Goal: Task Accomplishment & Management: Use online tool/utility

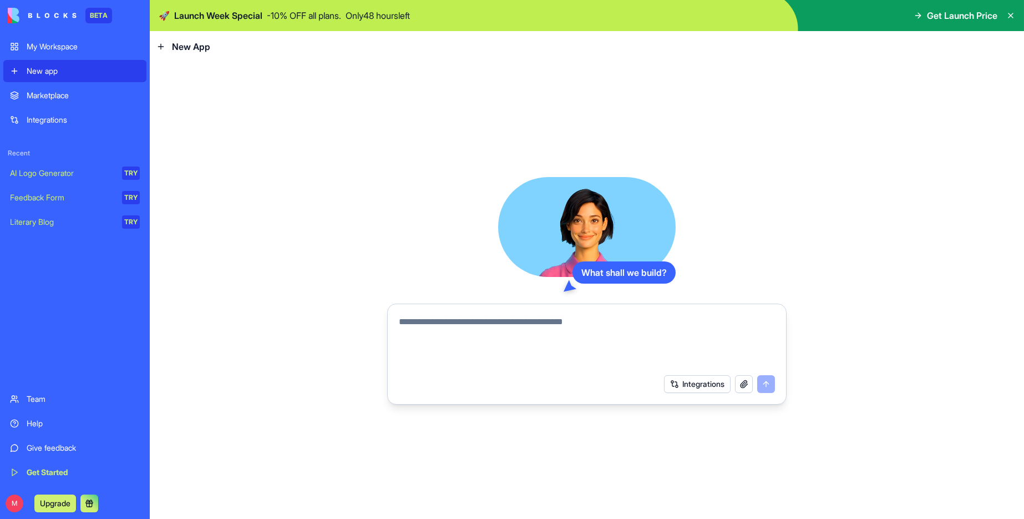
click at [58, 94] on div "Marketplace" at bounding box center [83, 95] width 113 height 11
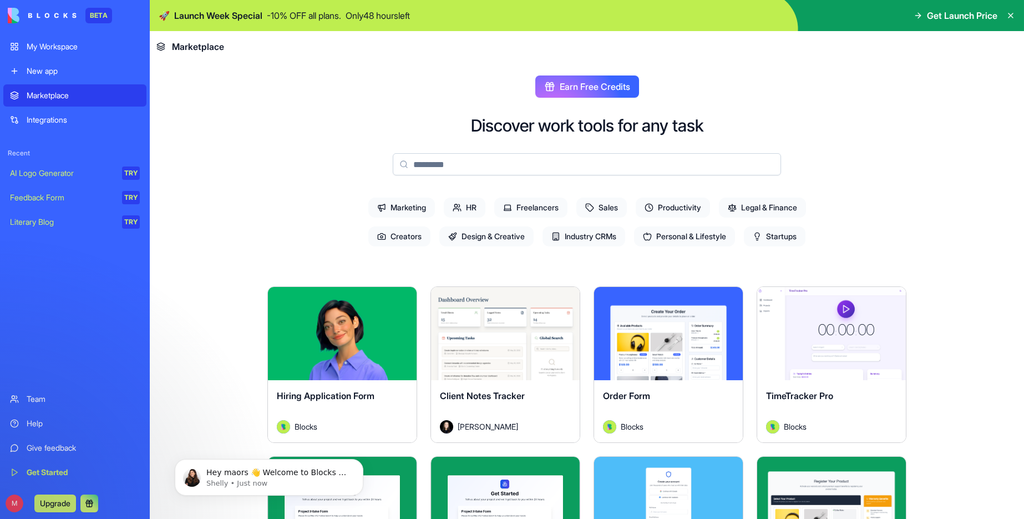
click at [615, 159] on input at bounding box center [587, 164] width 388 height 22
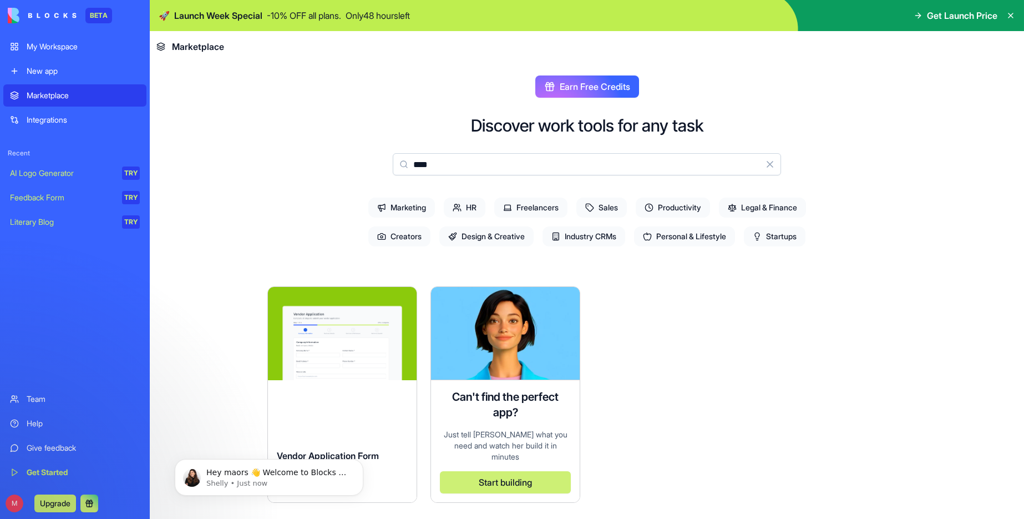
type input "****"
click at [766, 165] on button "Clear" at bounding box center [770, 164] width 22 height 22
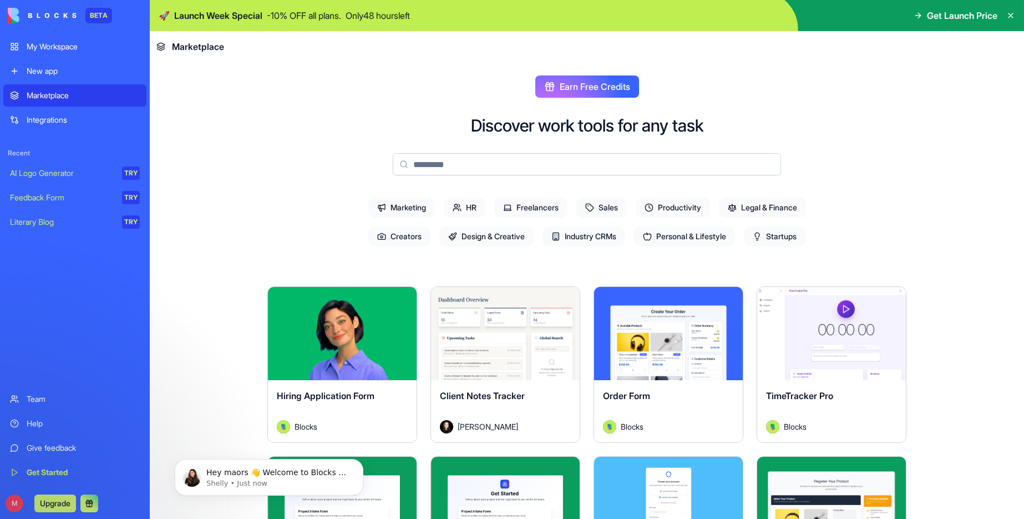
click at [453, 211] on icon at bounding box center [457, 207] width 9 height 9
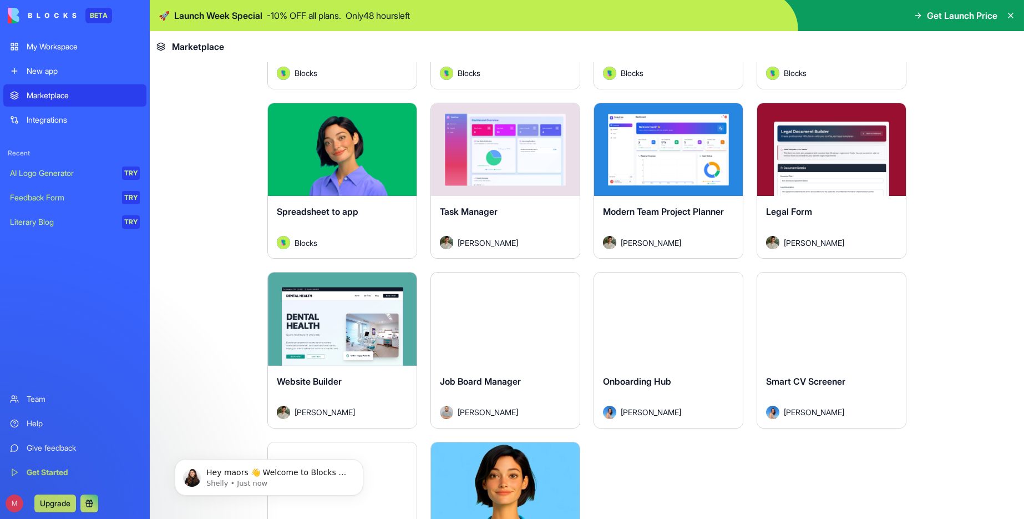
scroll to position [388, 0]
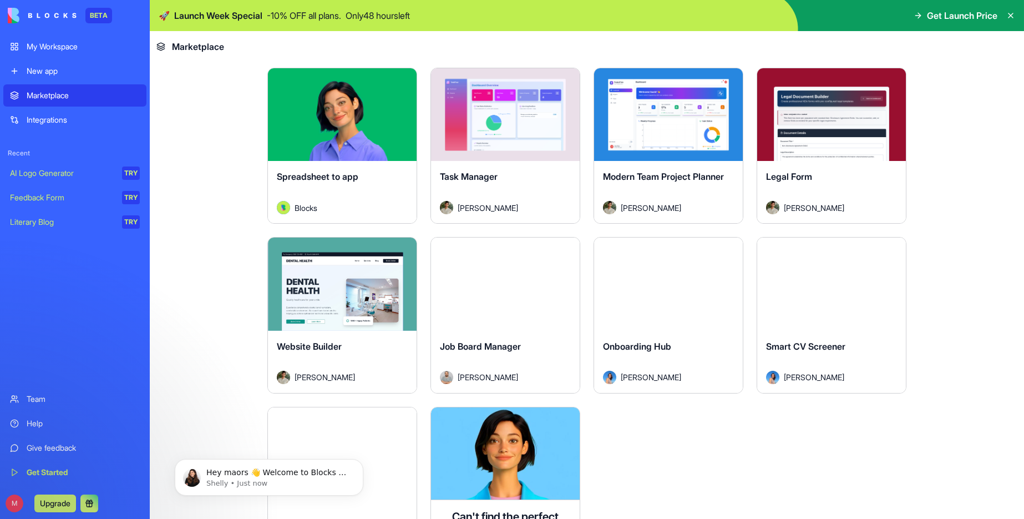
click at [350, 311] on div "Explore" at bounding box center [342, 283] width 149 height 93
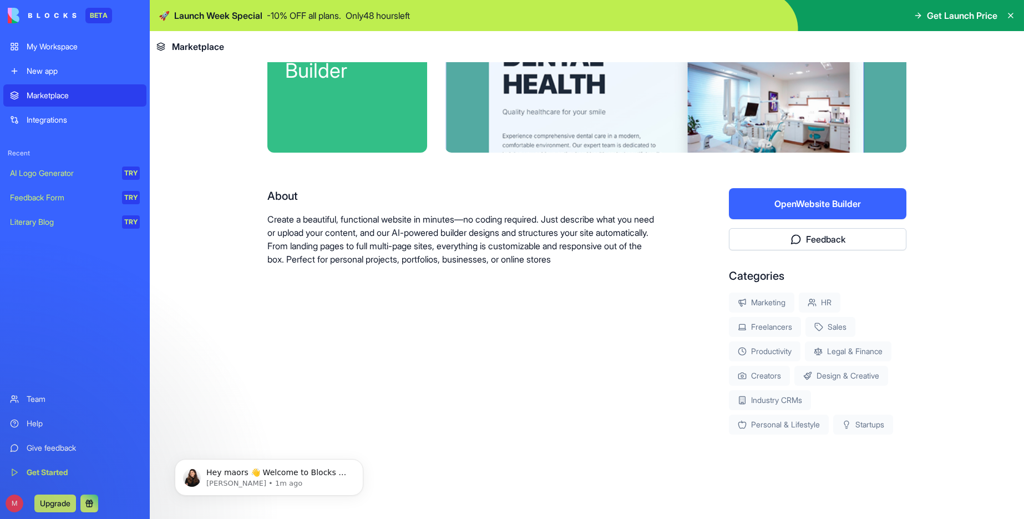
scroll to position [100, 0]
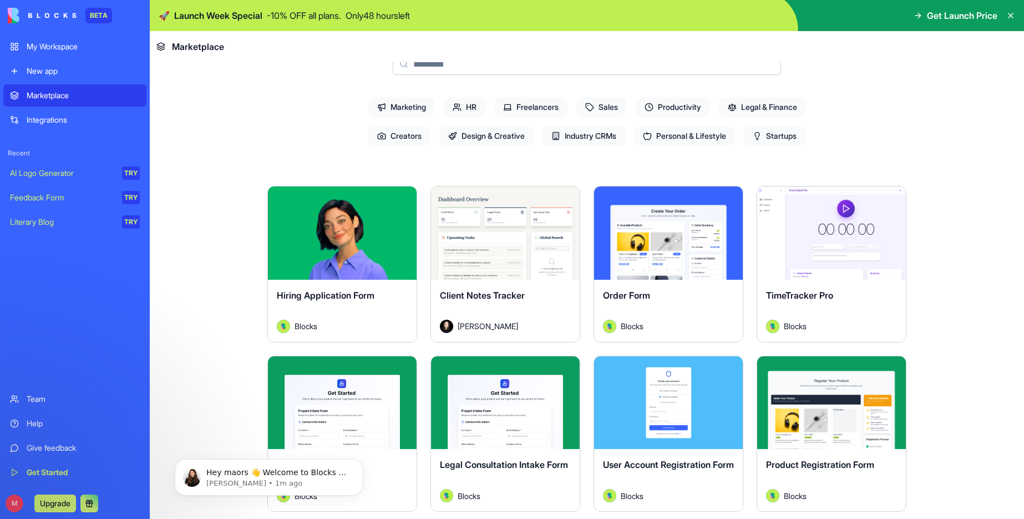
scroll to position [388, 0]
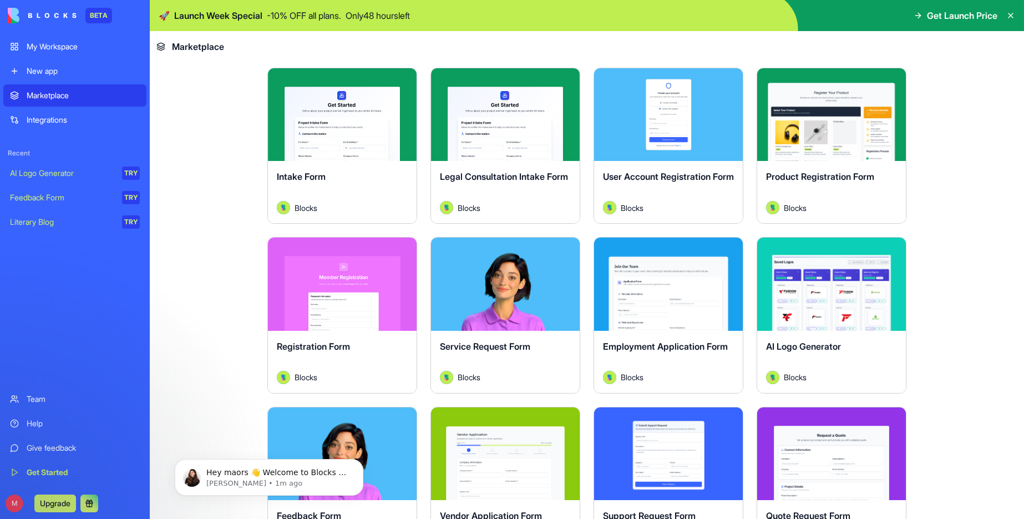
click at [88, 173] on div "AI Logo Generator" at bounding box center [62, 173] width 104 height 11
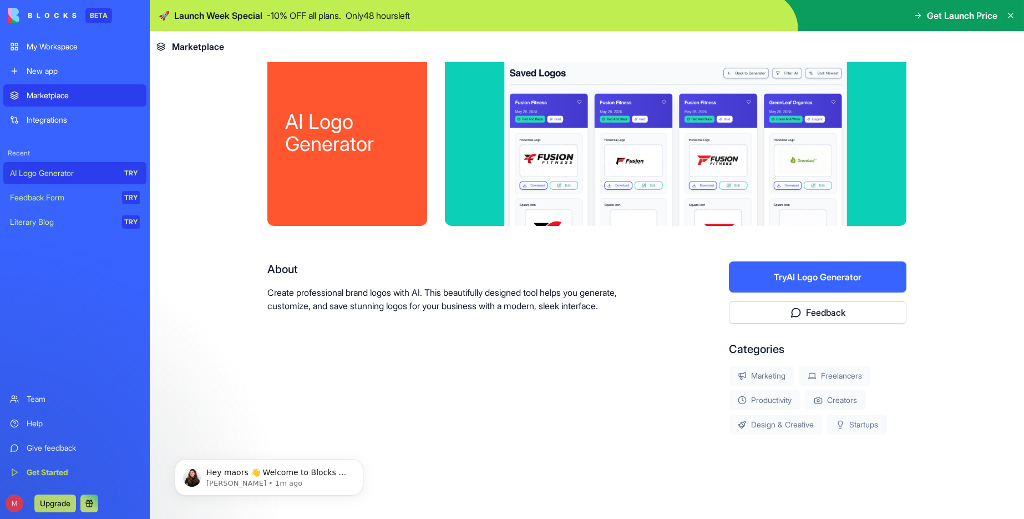
scroll to position [27, 0]
click at [57, 196] on div "Feedback Form" at bounding box center [62, 197] width 104 height 11
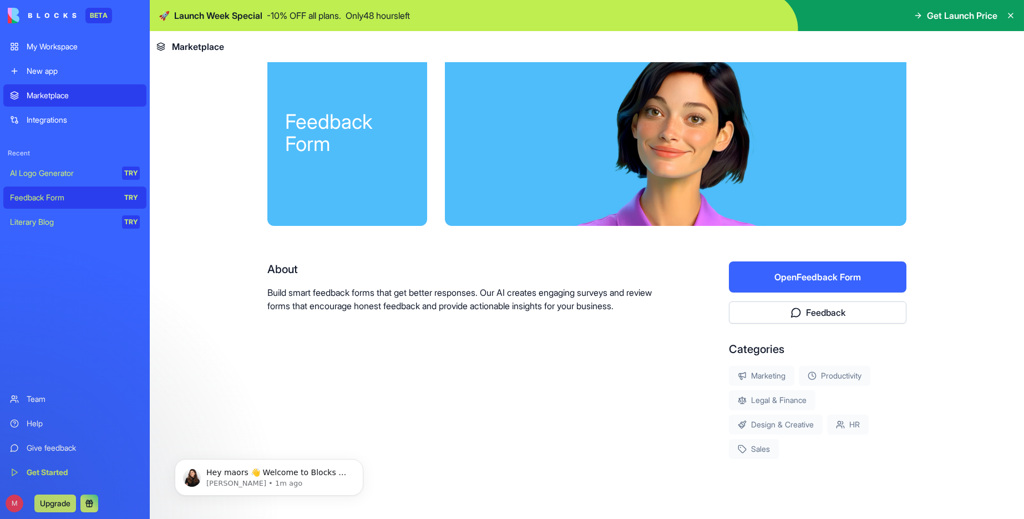
scroll to position [52, 0]
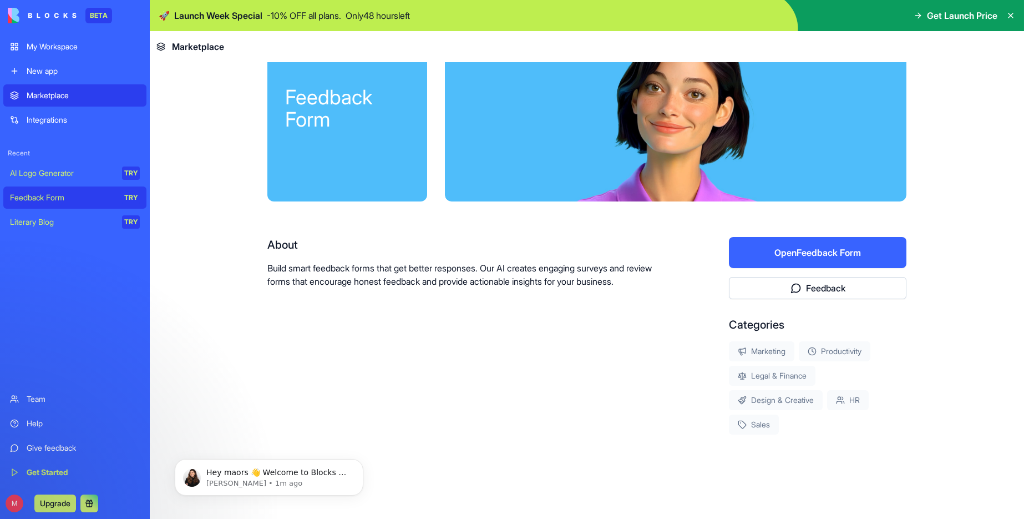
click at [63, 217] on div "Literary Blog" at bounding box center [62, 221] width 104 height 11
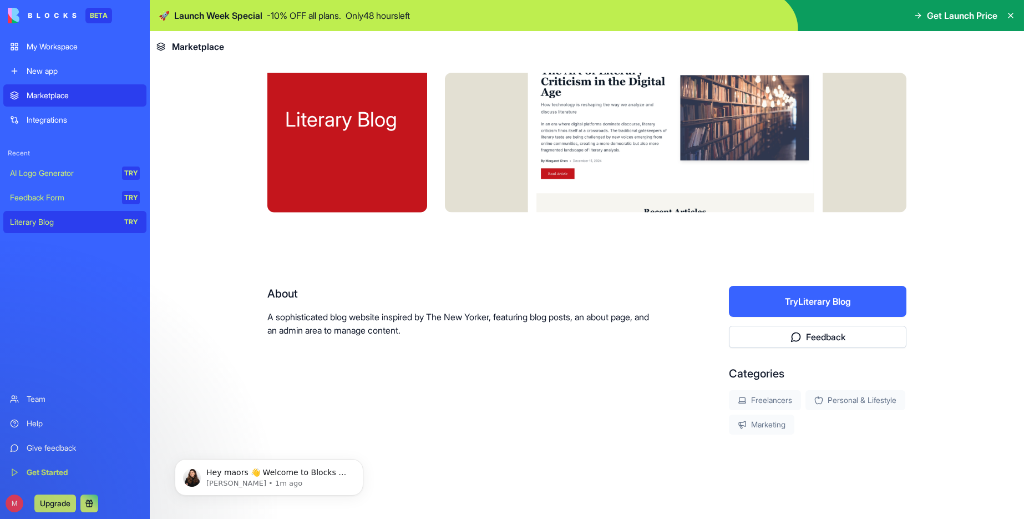
scroll to position [3, 0]
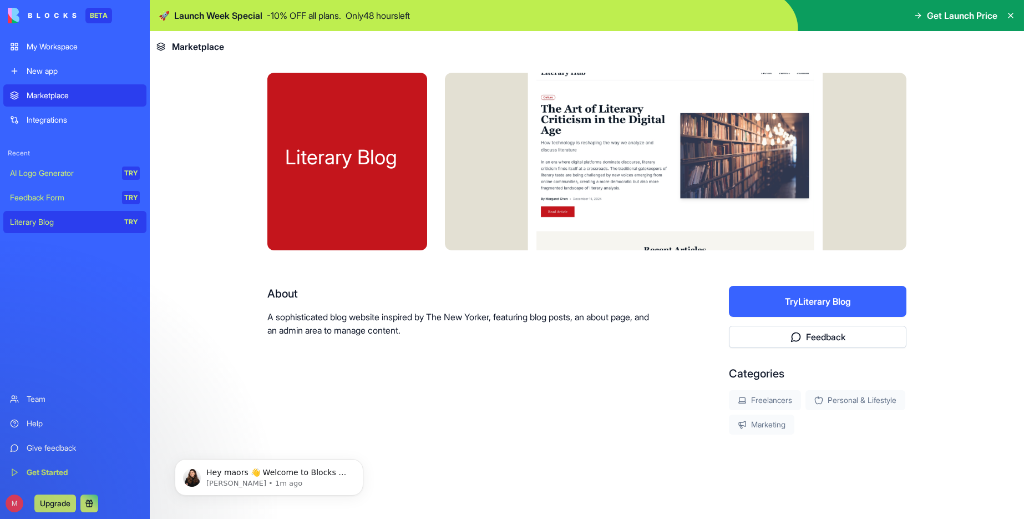
click at [45, 117] on div "Integrations" at bounding box center [83, 119] width 113 height 11
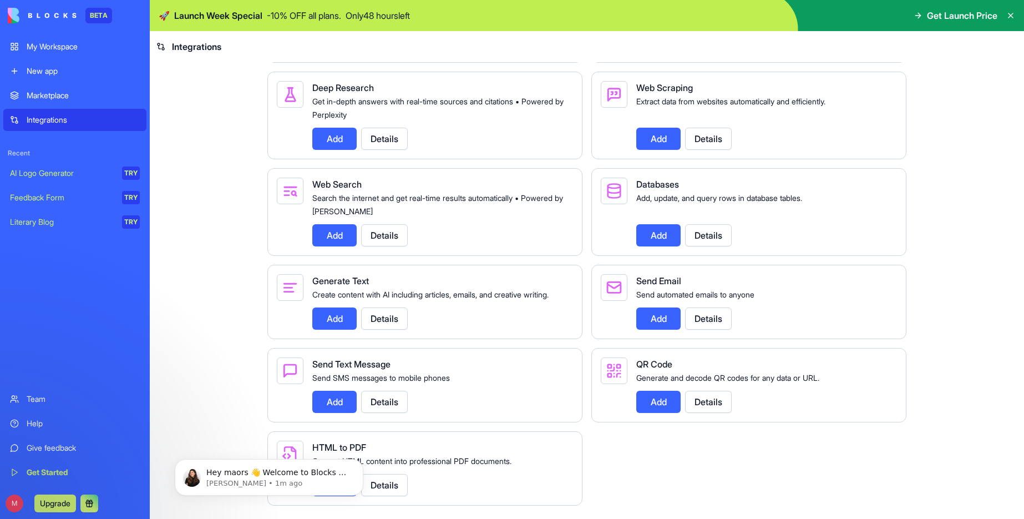
scroll to position [1296, 0]
click at [55, 97] on div "Marketplace" at bounding box center [83, 95] width 113 height 11
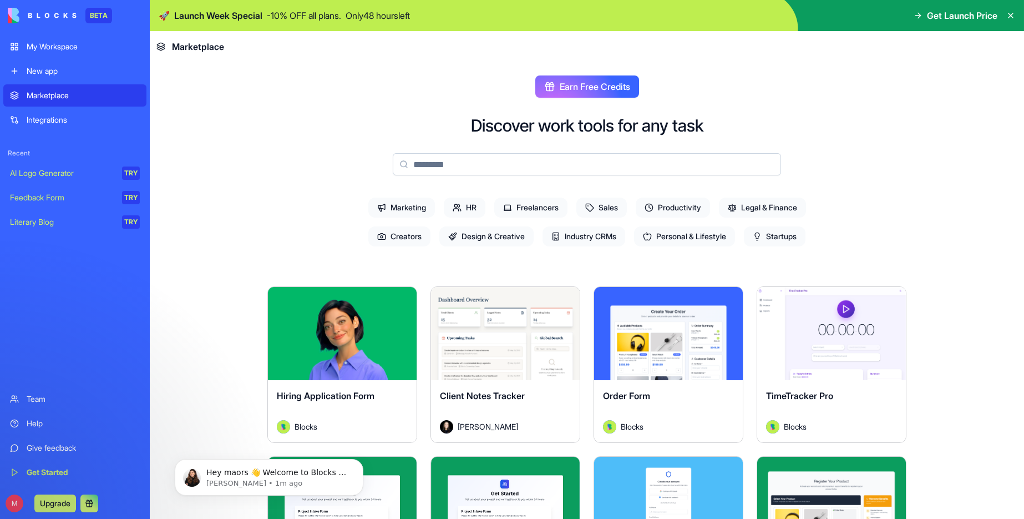
click at [61, 72] on div "New app" at bounding box center [83, 70] width 113 height 11
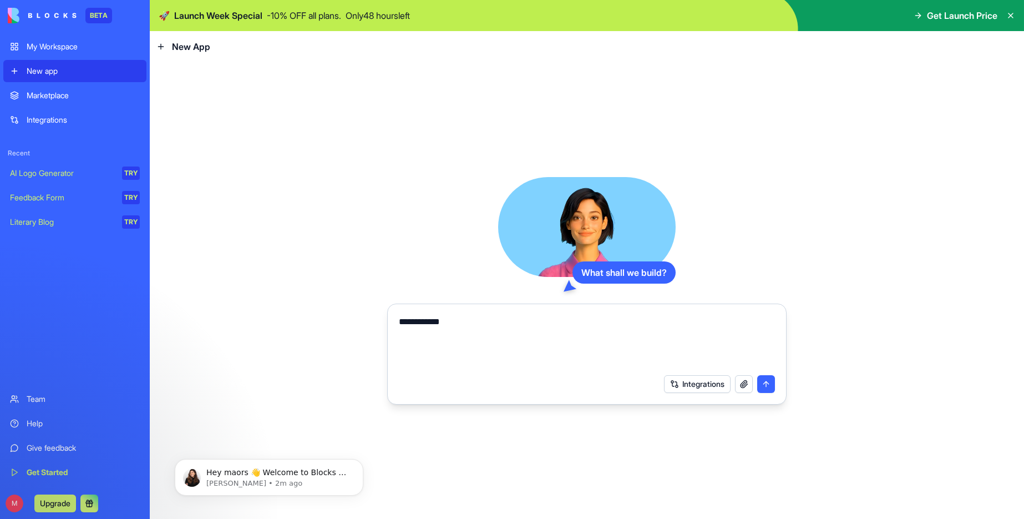
type textarea "**********"
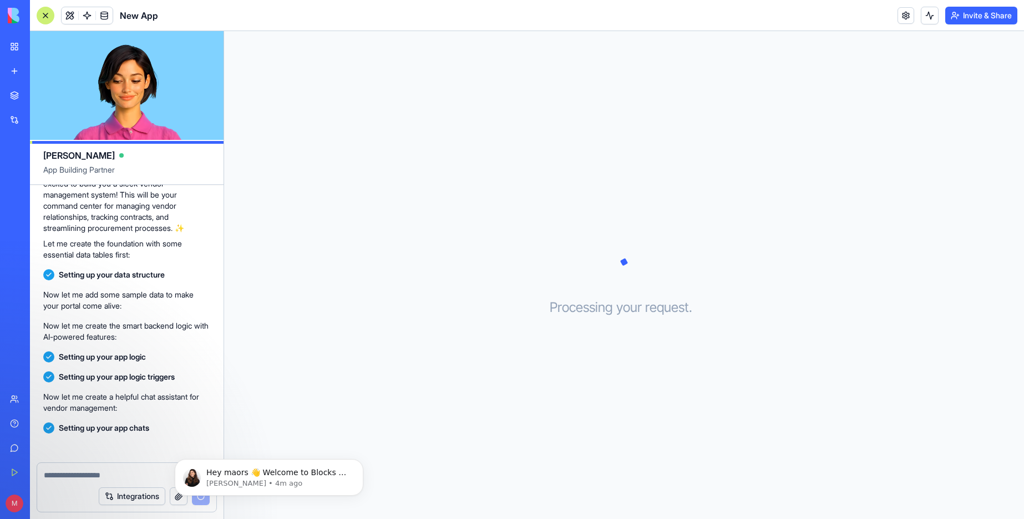
scroll to position [122, 0]
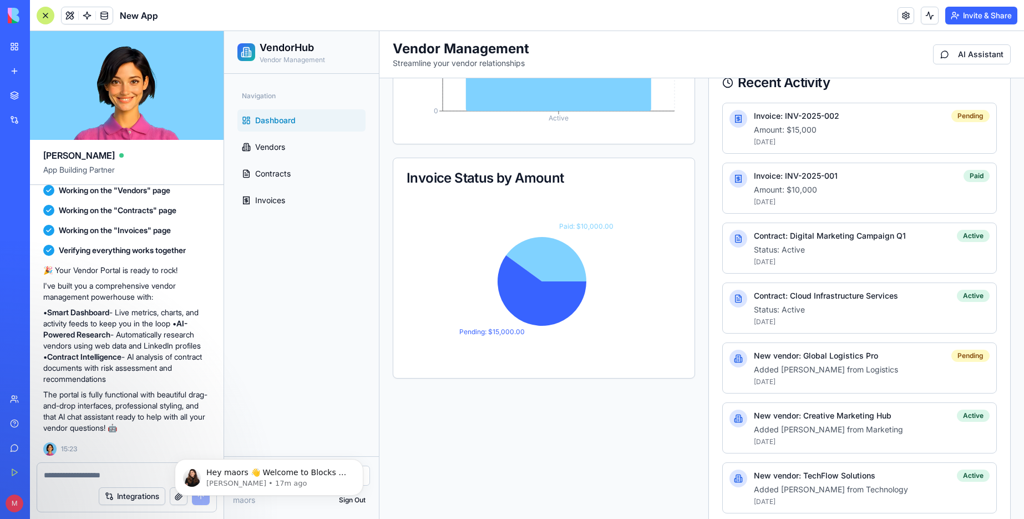
scroll to position [322, 0]
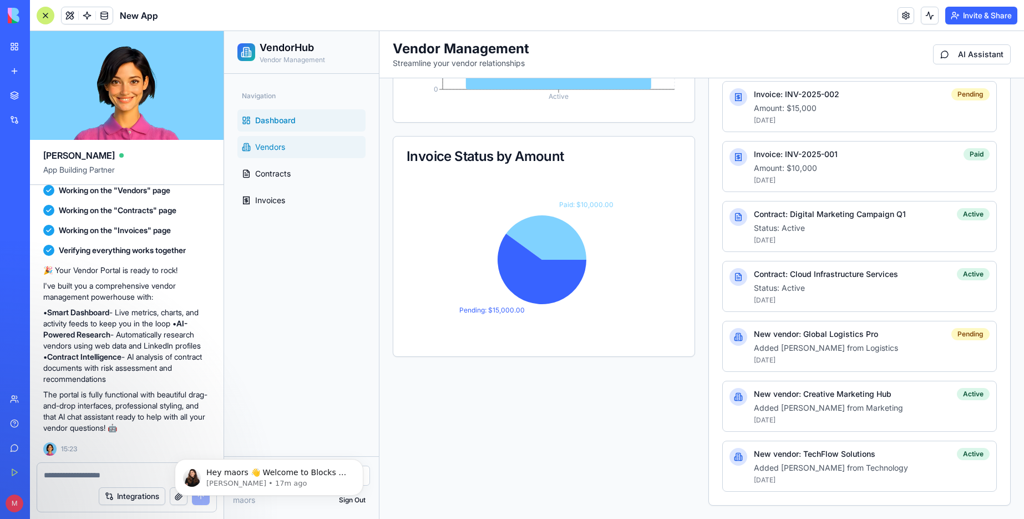
click at [271, 146] on span "Vendors" at bounding box center [270, 146] width 30 height 11
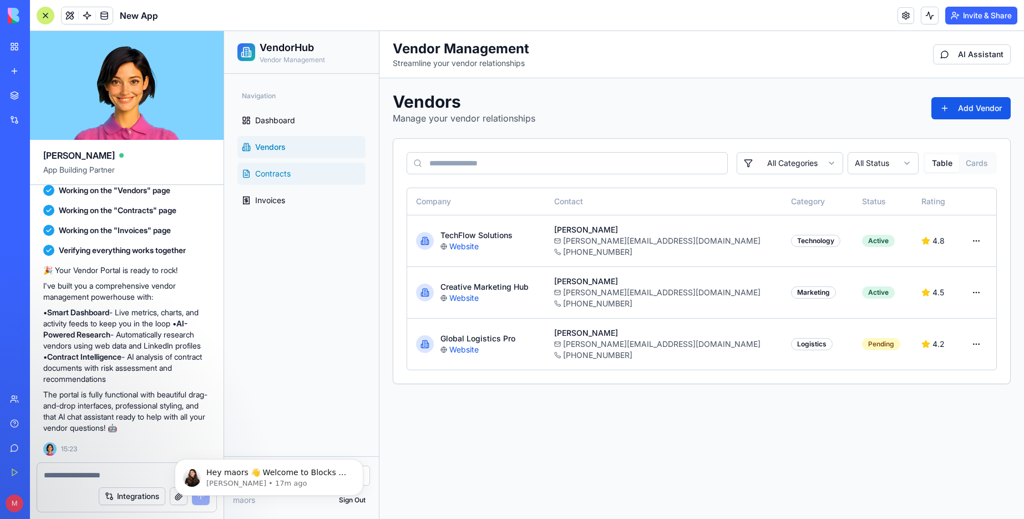
click at [282, 181] on link "Contracts" at bounding box center [301, 174] width 128 height 22
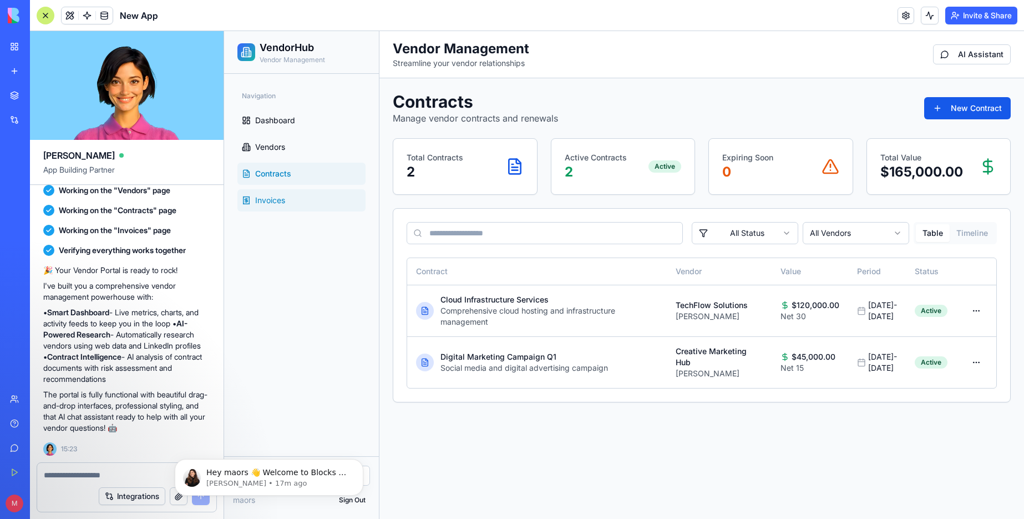
click at [284, 203] on span "Invoices" at bounding box center [270, 200] width 30 height 11
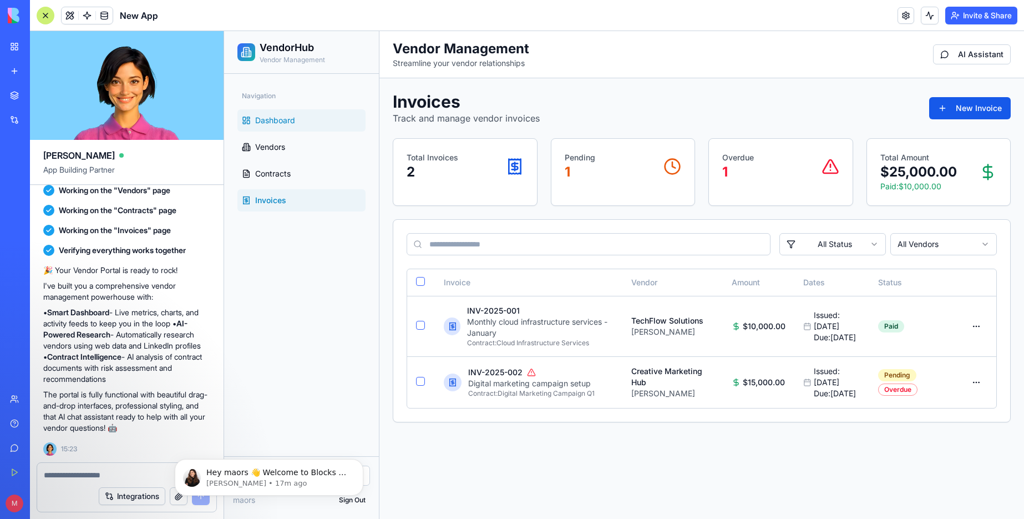
click at [299, 122] on link "Dashboard" at bounding box center [301, 120] width 128 height 22
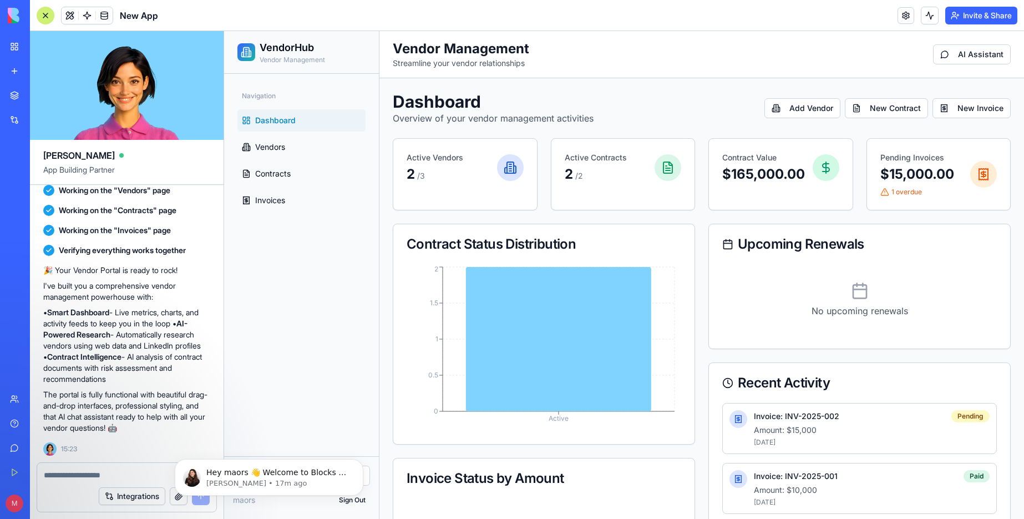
click at [414, 170] on p "2 / 3" at bounding box center [452, 174] width 90 height 18
click at [423, 174] on span "/ 3" at bounding box center [421, 175] width 8 height 9
drag, startPoint x: 494, startPoint y: 160, endPoint x: 505, endPoint y: 162, distance: 11.3
click at [495, 160] on div "Active Vendors 2 / 3" at bounding box center [465, 167] width 117 height 31
click at [507, 162] on icon at bounding box center [510, 167] width 7 height 11
